Goal: Task Accomplishment & Management: Complete application form

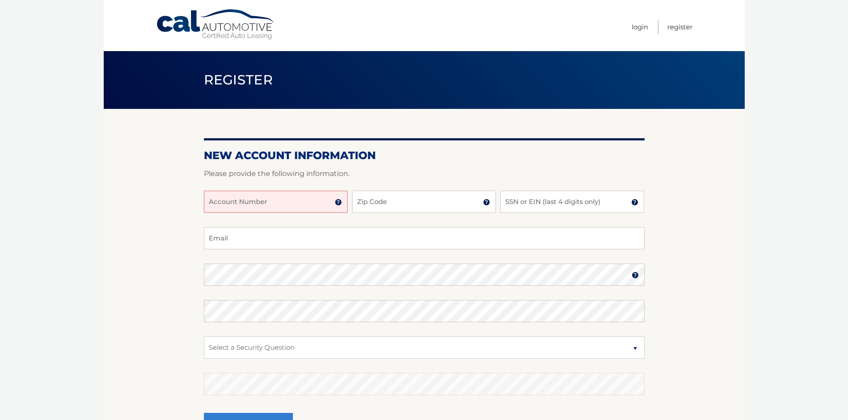
click at [339, 202] on img at bounding box center [338, 202] width 7 height 7
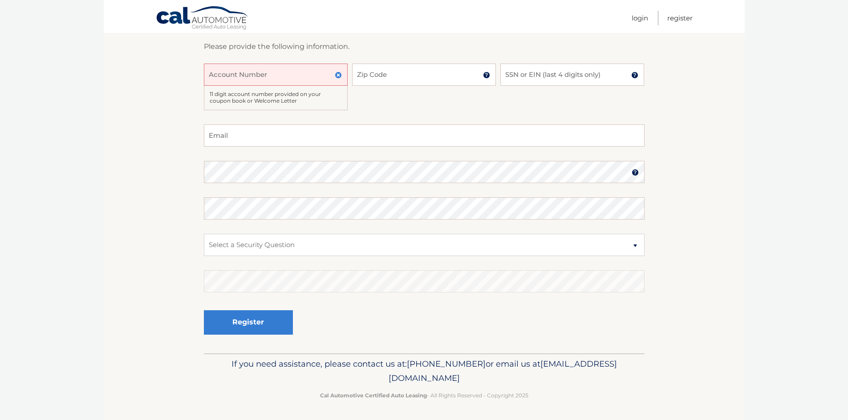
scroll to position [128, 0]
click at [638, 245] on select "Select a Security Question What was the name of your elementary school? What is…" at bounding box center [424, 244] width 441 height 22
click at [724, 278] on section "New Account Information Please provide the following information. Account Numbe…" at bounding box center [424, 167] width 641 height 372
drag, startPoint x: 504, startPoint y: 376, endPoint x: 327, endPoint y: 376, distance: 177.1
click at [327, 376] on p "If you need assistance, please contact us at: [PHONE_NUMBER] or email us at [EM…" at bounding box center [424, 370] width 429 height 28
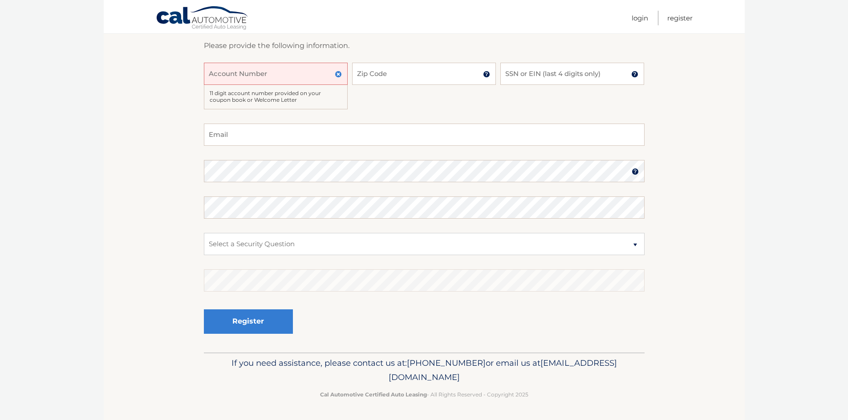
copy span "[EMAIL_ADDRESS][DOMAIN_NAME]"
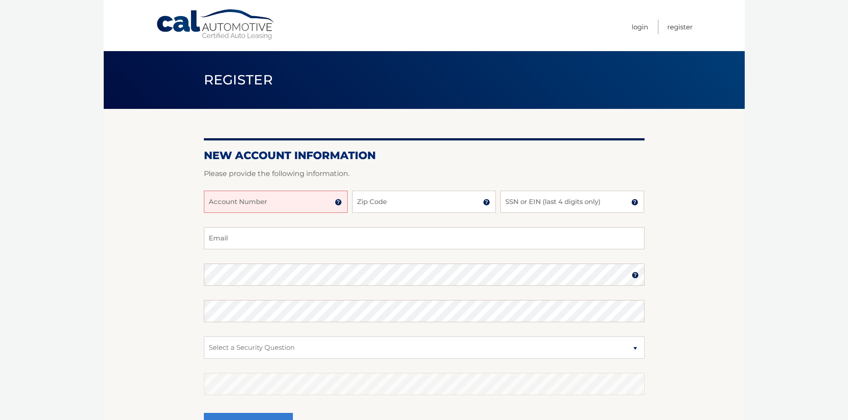
click at [337, 200] on img at bounding box center [338, 202] width 7 height 7
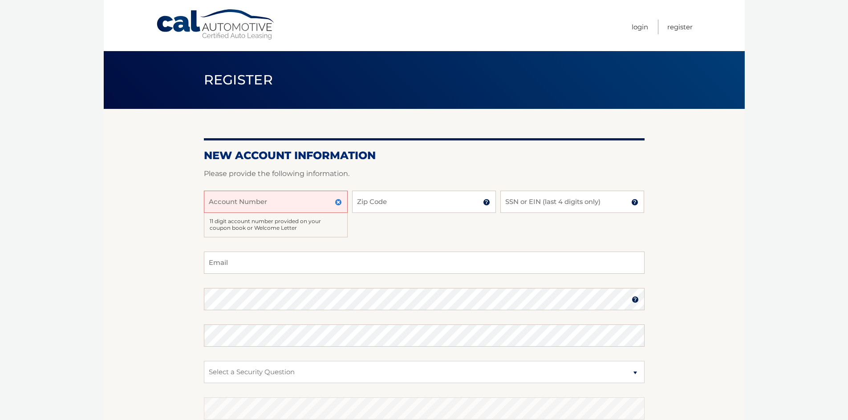
click at [337, 200] on img at bounding box center [338, 202] width 7 height 7
